Goal: Entertainment & Leisure: Consume media (video, audio)

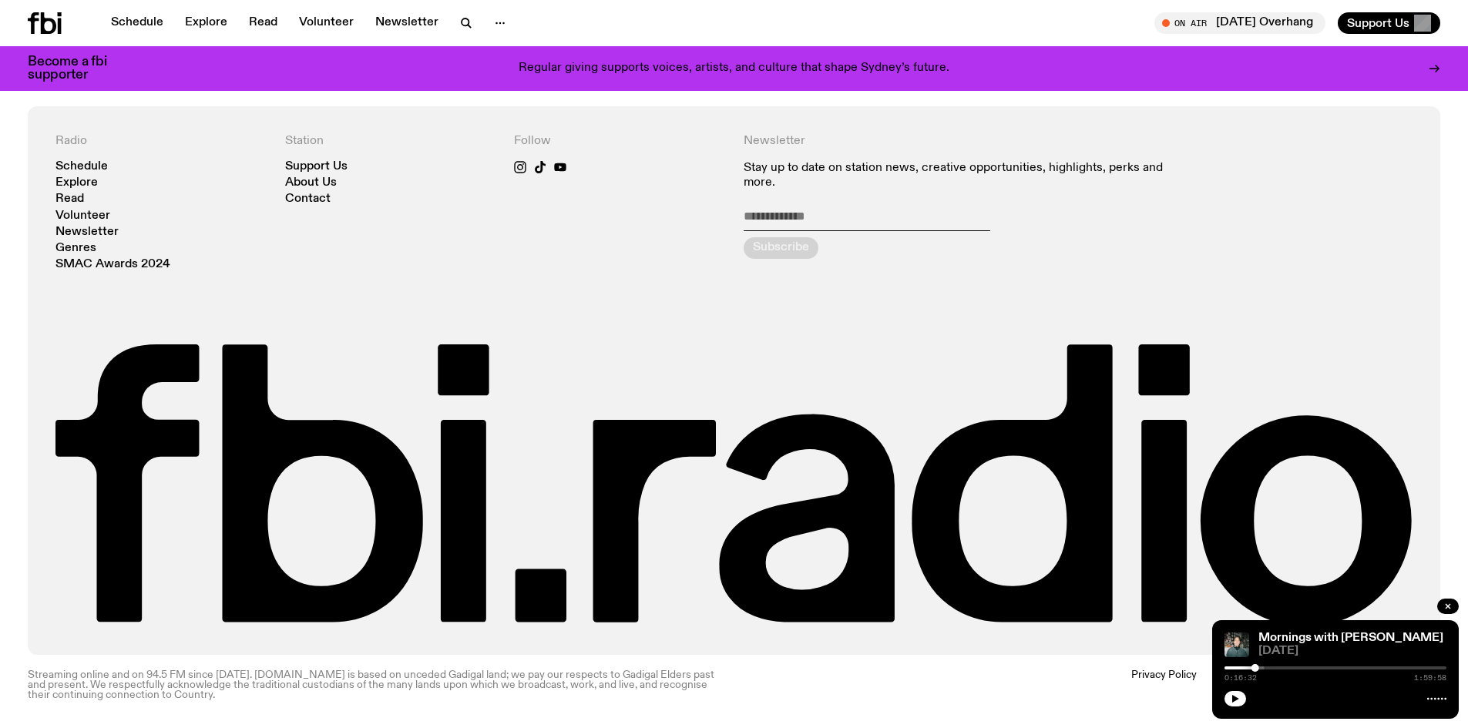
scroll to position [2871, 0]
click at [1260, 668] on div at bounding box center [1154, 668] width 222 height 3
click at [1265, 669] on div "0:19:21 1:59:58" at bounding box center [1336, 673] width 222 height 18
click at [1265, 667] on div at bounding box center [1336, 668] width 222 height 3
click at [1275, 669] on div at bounding box center [1336, 668] width 222 height 3
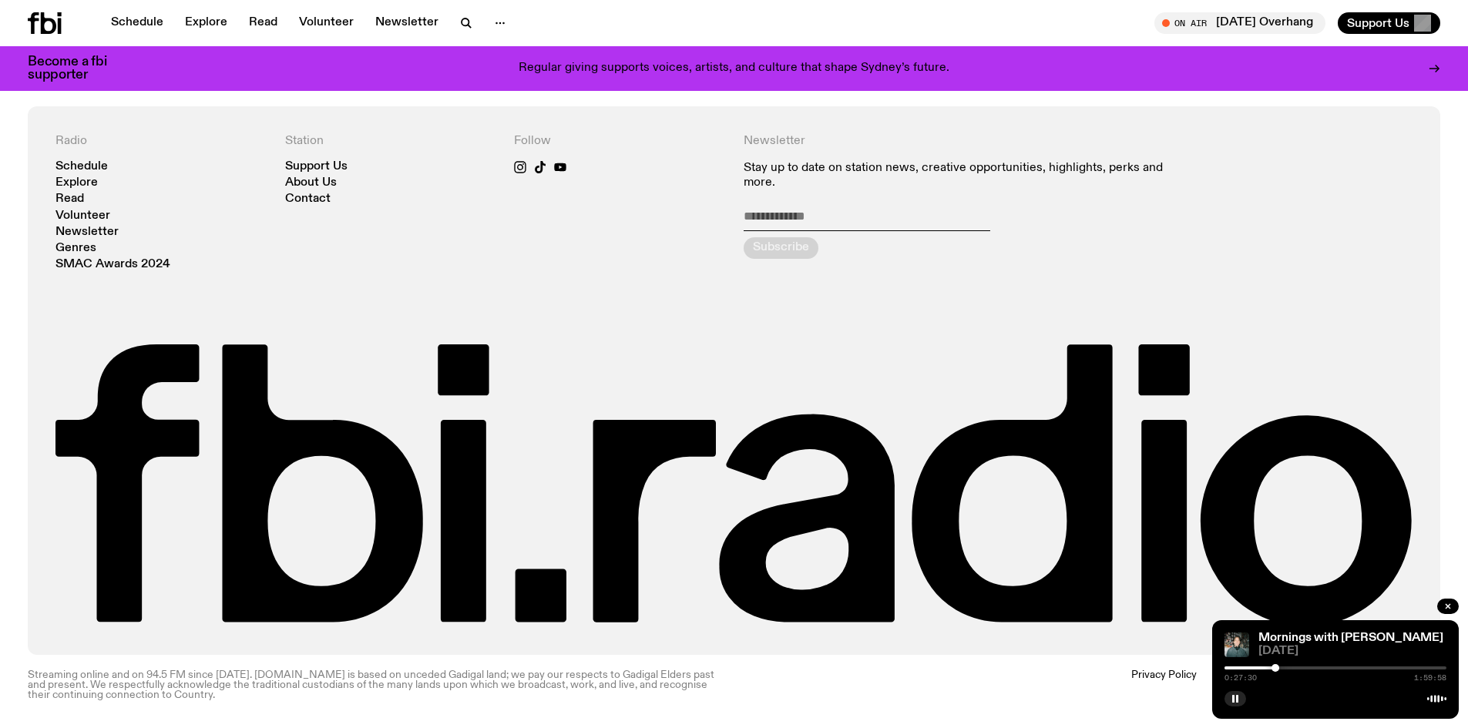
click at [1267, 669] on div at bounding box center [1165, 668] width 222 height 3
click at [1276, 667] on div at bounding box center [1336, 668] width 222 height 3
click at [1270, 669] on div at bounding box center [1165, 668] width 222 height 3
click at [1286, 669] on div at bounding box center [1336, 668] width 222 height 3
click at [1306, 668] on div at bounding box center [1336, 668] width 222 height 3
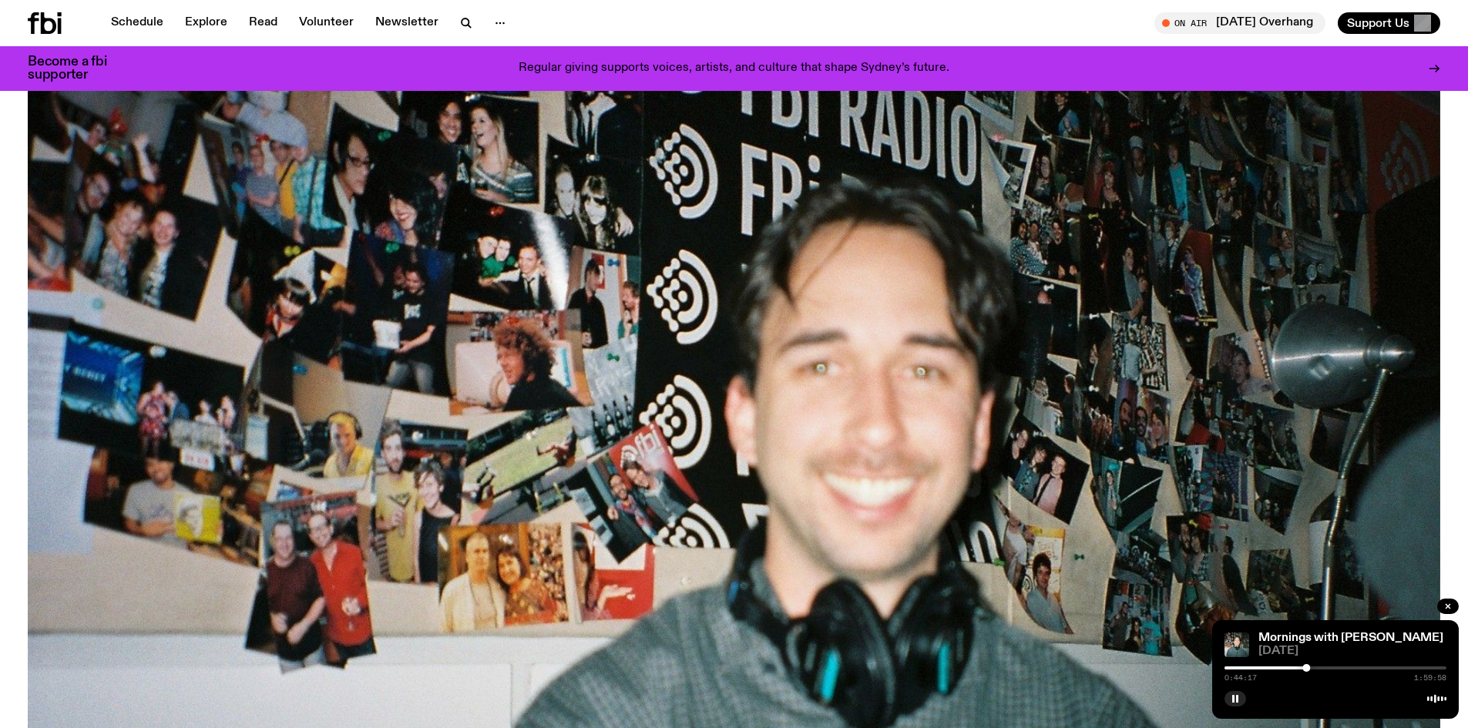
scroll to position [96, 0]
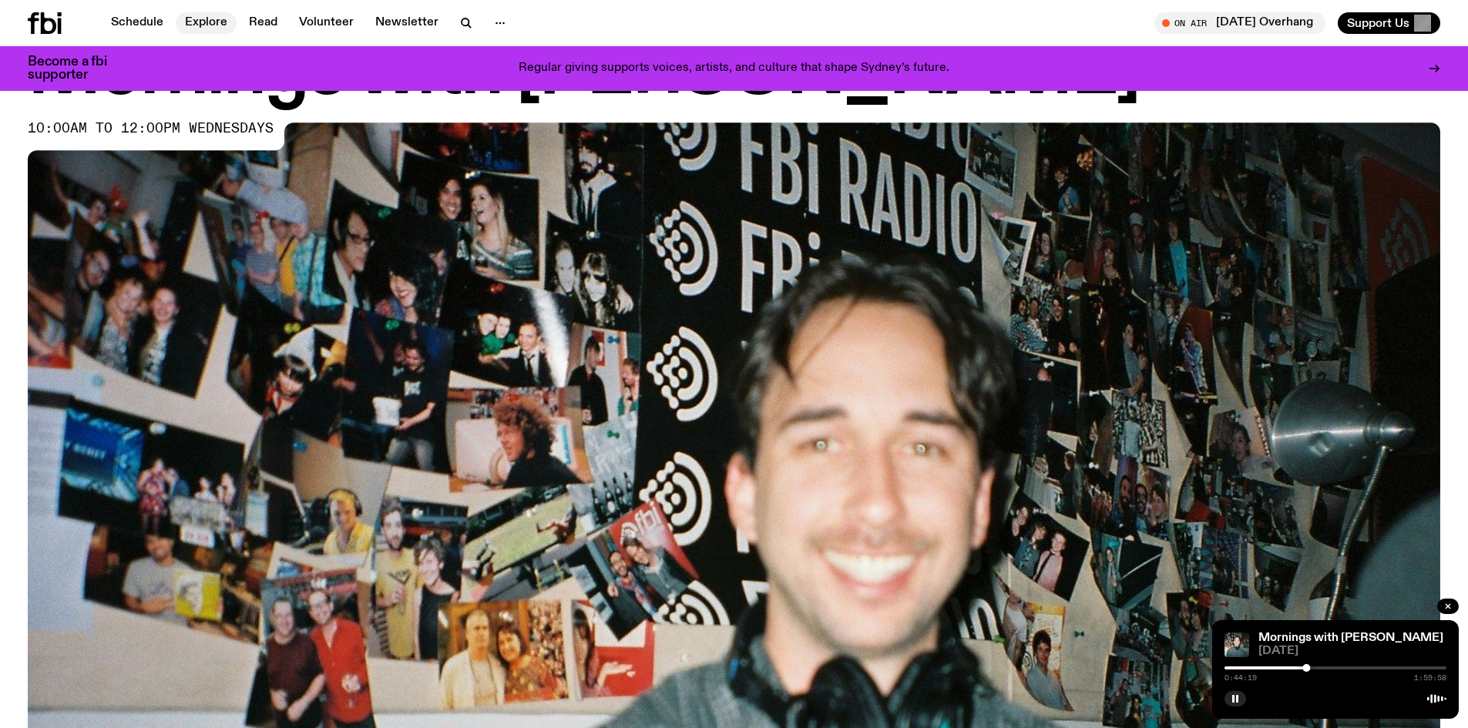
click at [197, 23] on link "Explore" at bounding box center [206, 23] width 61 height 22
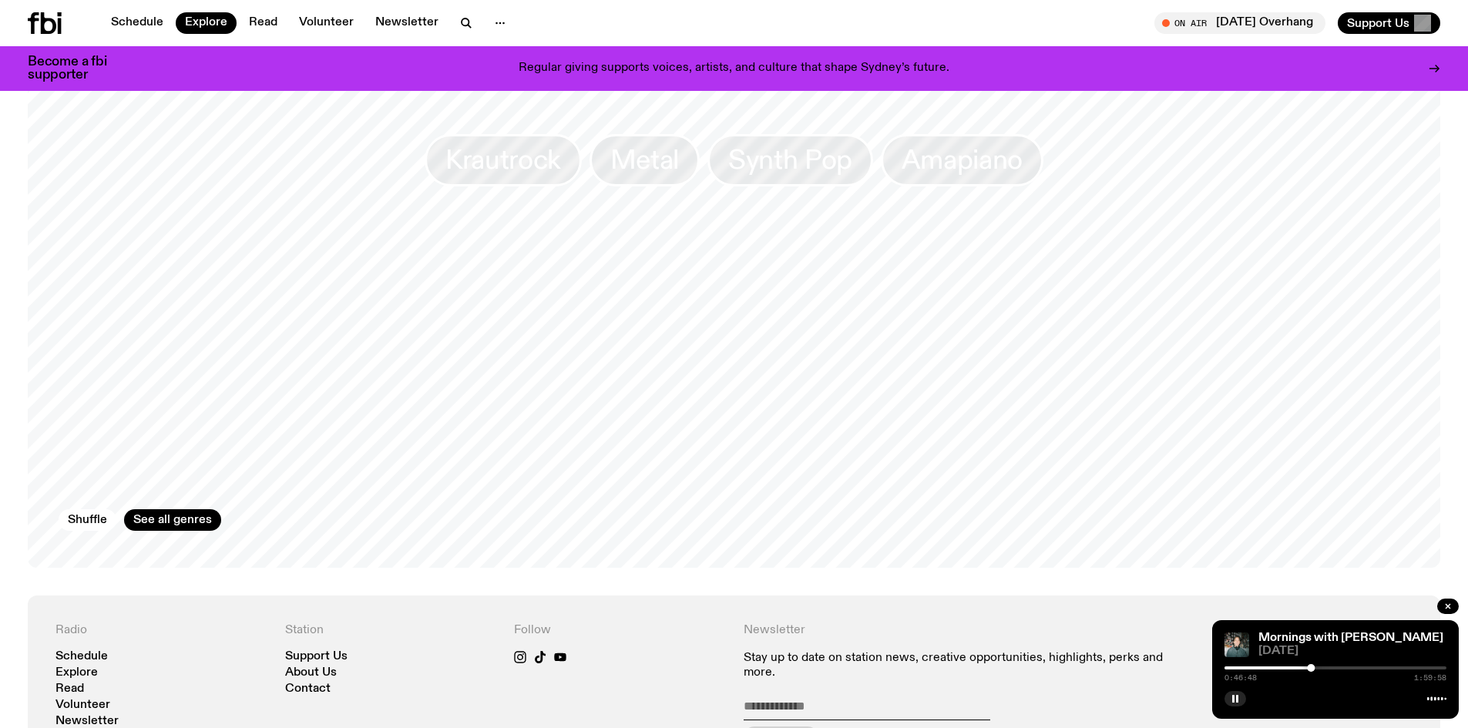
scroll to position [2454, 0]
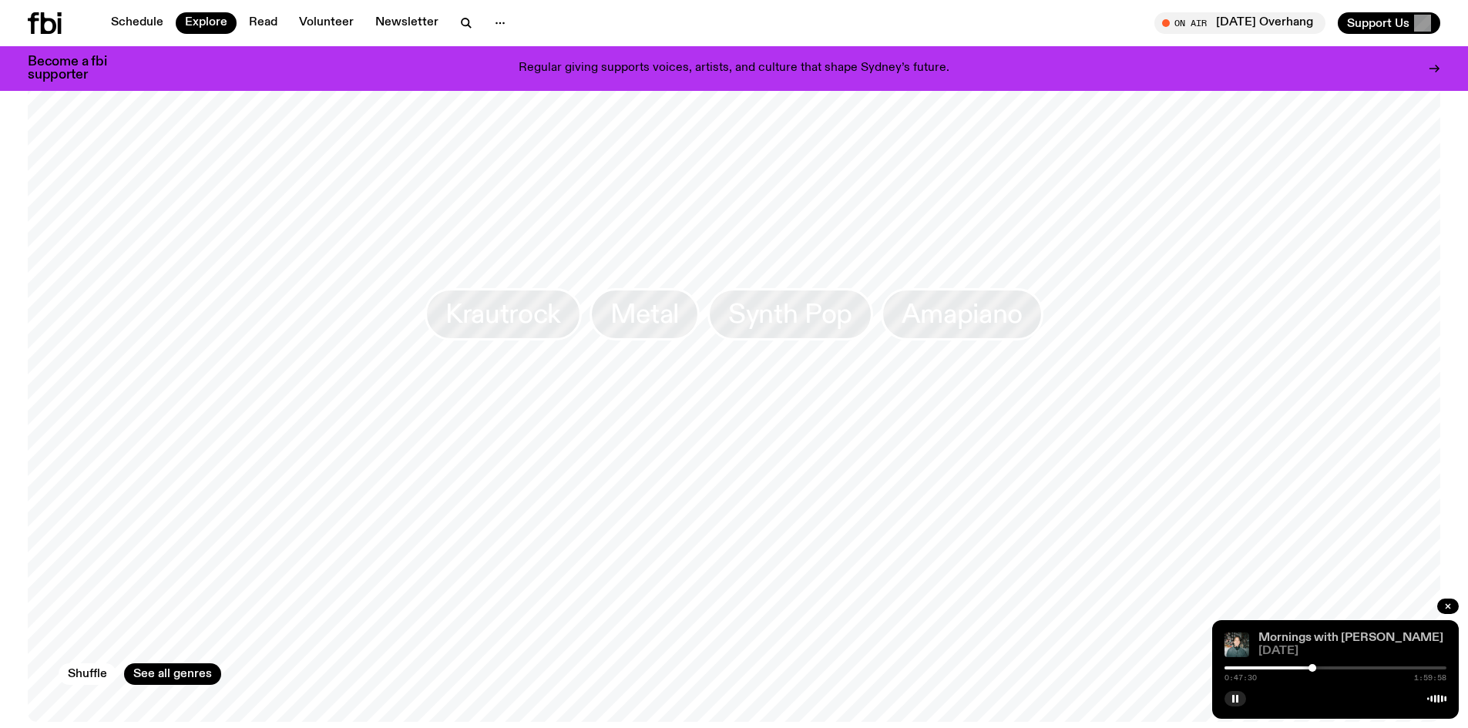
click at [1299, 636] on link "Mornings with [PERSON_NAME]" at bounding box center [1351, 638] width 185 height 12
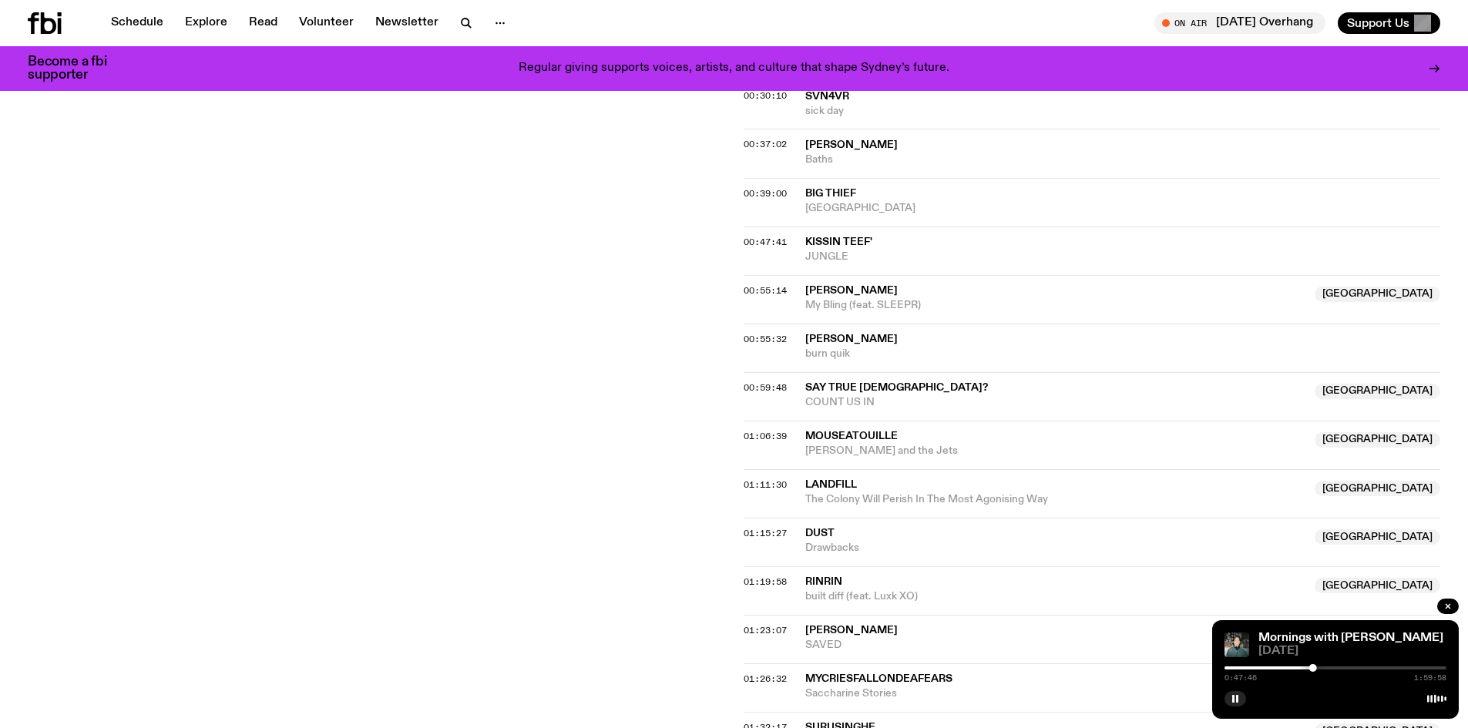
scroll to position [835, 0]
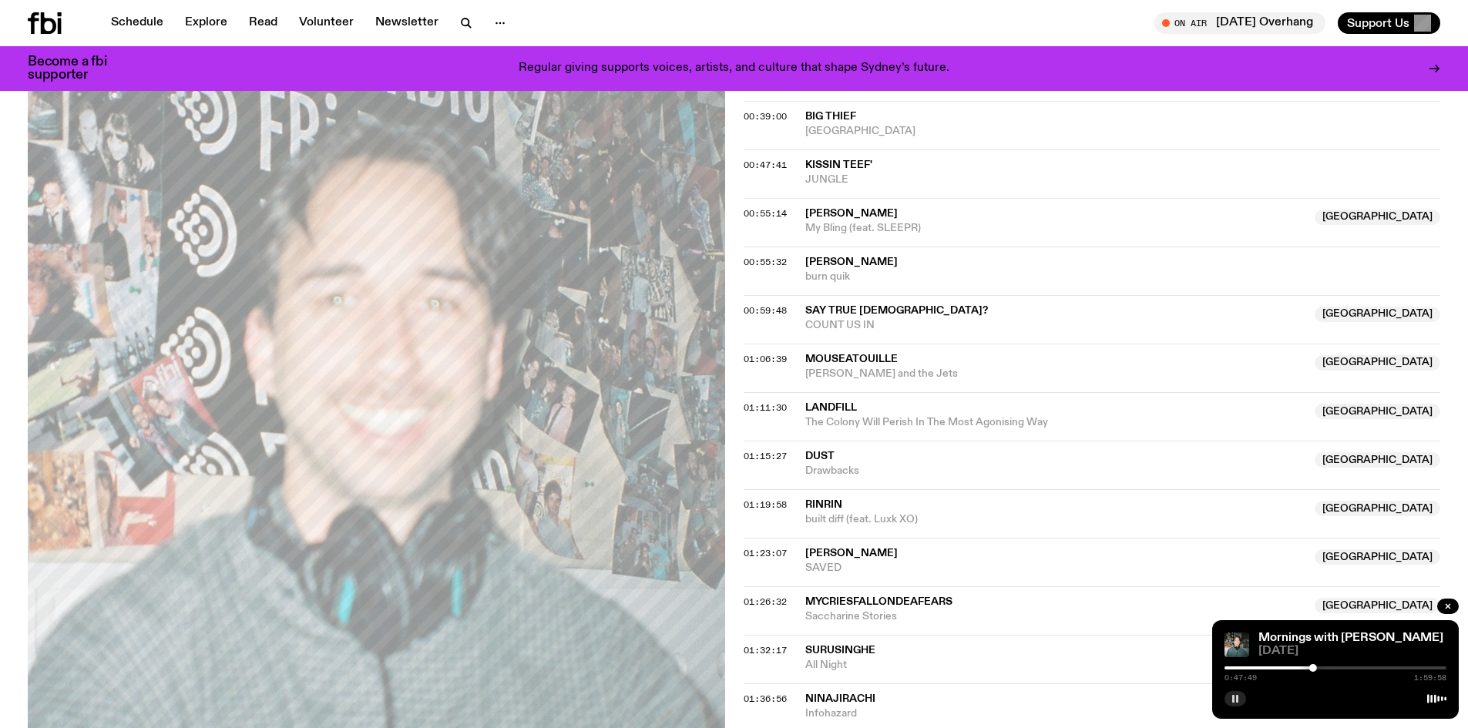
click at [1231, 700] on icon "button" at bounding box center [1235, 698] width 9 height 9
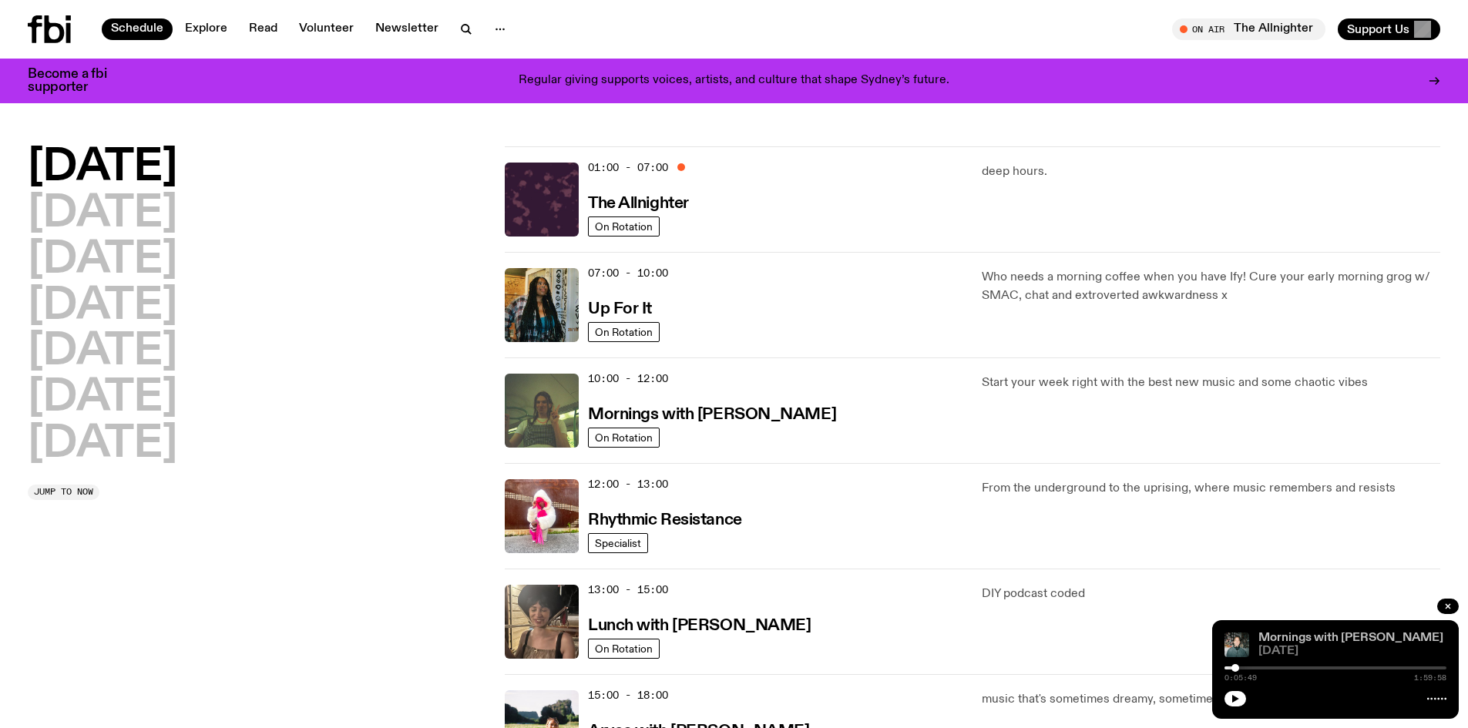
click at [1314, 642] on link "Mornings with [PERSON_NAME]" at bounding box center [1351, 638] width 185 height 12
